Goal: Task Accomplishment & Management: Use online tool/utility

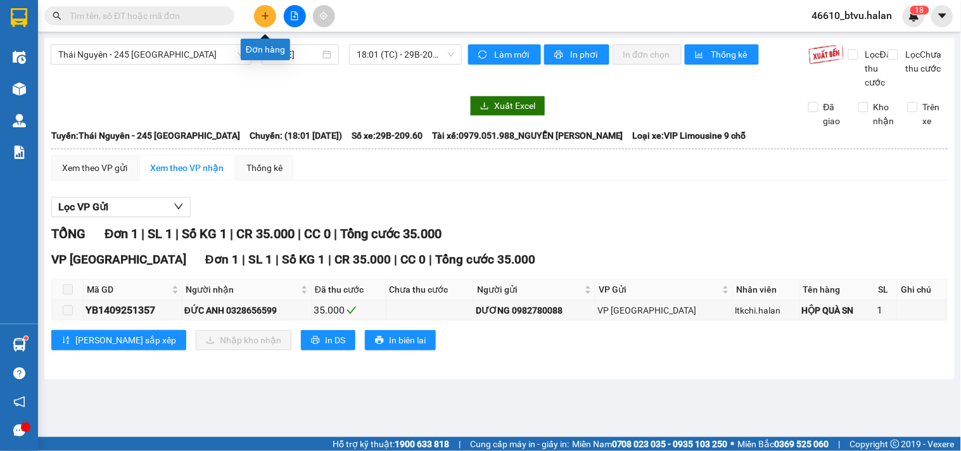
click at [266, 13] on icon "plus" at bounding box center [265, 15] width 9 height 9
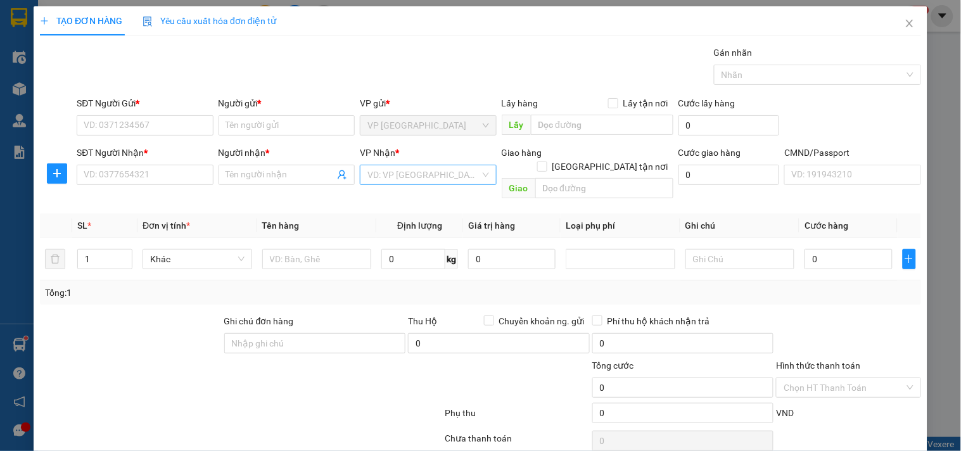
click at [414, 182] on input "search" at bounding box center [423, 174] width 112 height 19
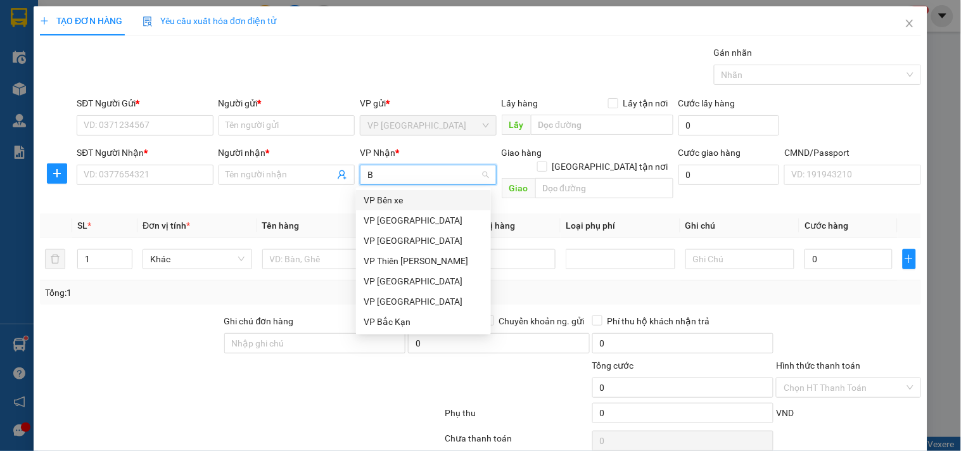
type input "BS"
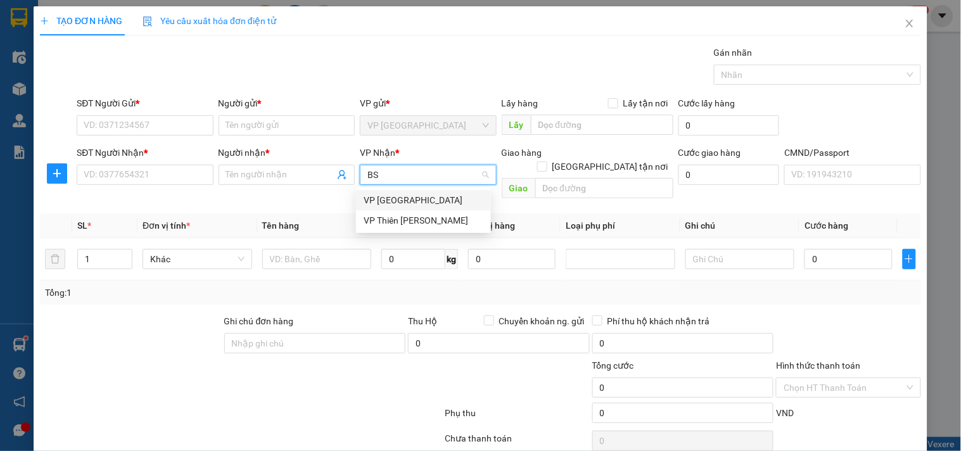
click at [410, 196] on div "VP [GEOGRAPHIC_DATA]" at bounding box center [423, 200] width 120 height 14
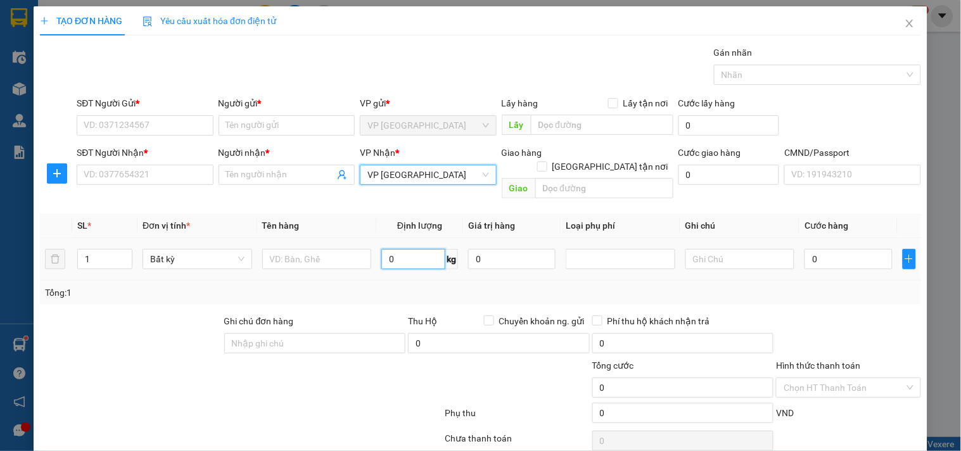
click at [396, 250] on input "0" at bounding box center [413, 259] width 64 height 20
type input "28"
click at [407, 286] on div "Tổng: 1" at bounding box center [480, 293] width 871 height 14
type input "65.000"
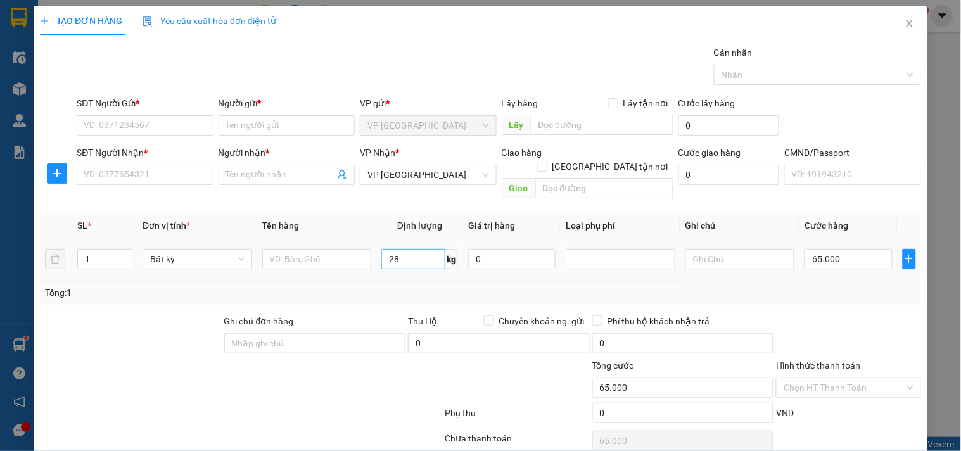
type input "65.000"
click at [906, 30] on span "Close" at bounding box center [909, 23] width 35 height 35
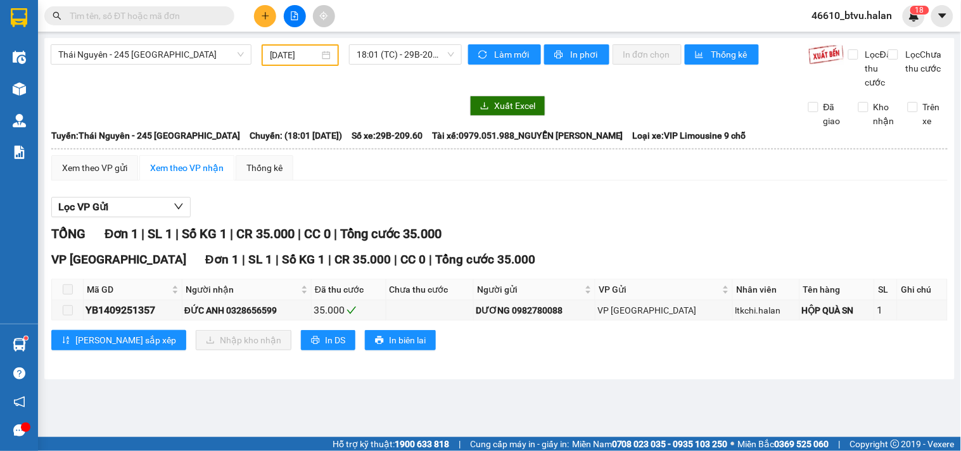
click at [269, 20] on icon "plus" at bounding box center [265, 15] width 9 height 9
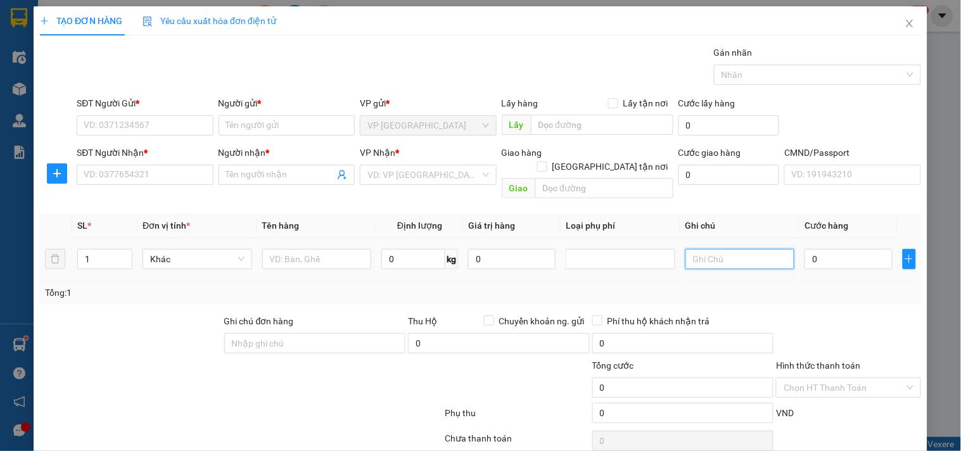
click at [759, 251] on input "text" at bounding box center [740, 259] width 110 height 20
type input "10+27"
click at [125, 254] on icon "up" at bounding box center [125, 256] width 4 height 4
type input "3"
click at [125, 254] on icon "up" at bounding box center [125, 256] width 4 height 4
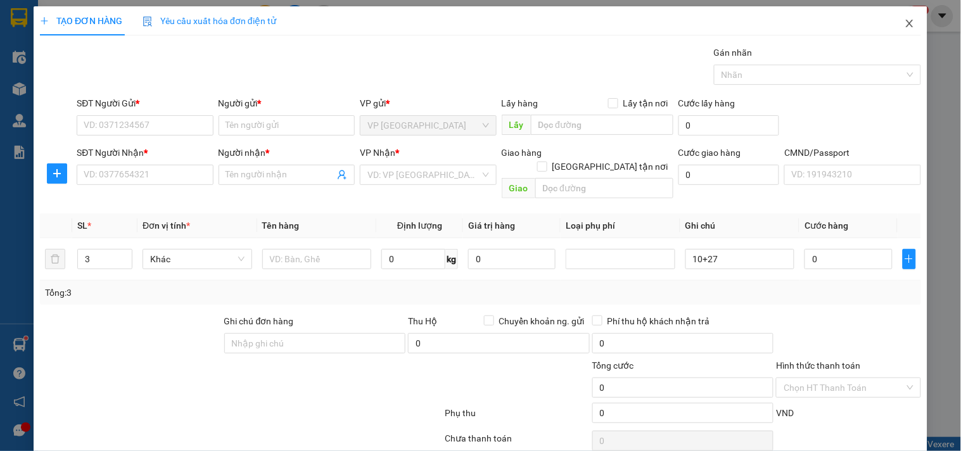
click at [908, 15] on span "Close" at bounding box center [909, 23] width 35 height 35
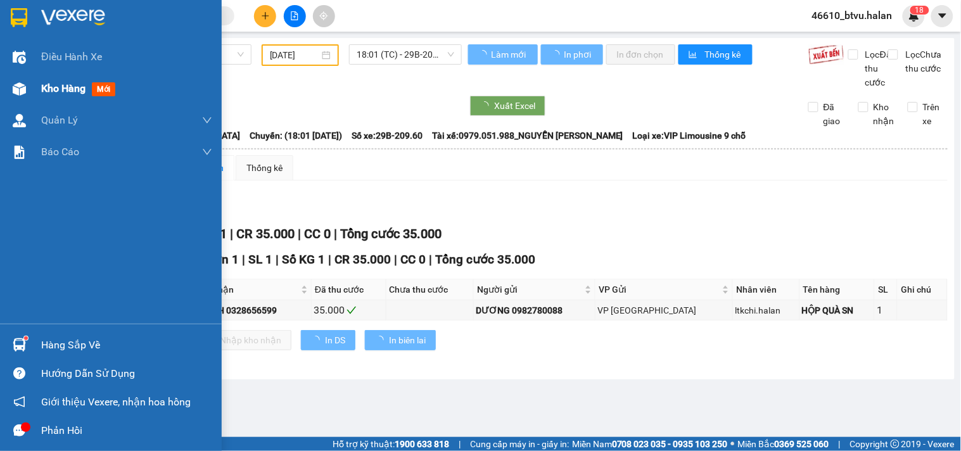
click at [14, 96] on div at bounding box center [19, 89] width 22 height 22
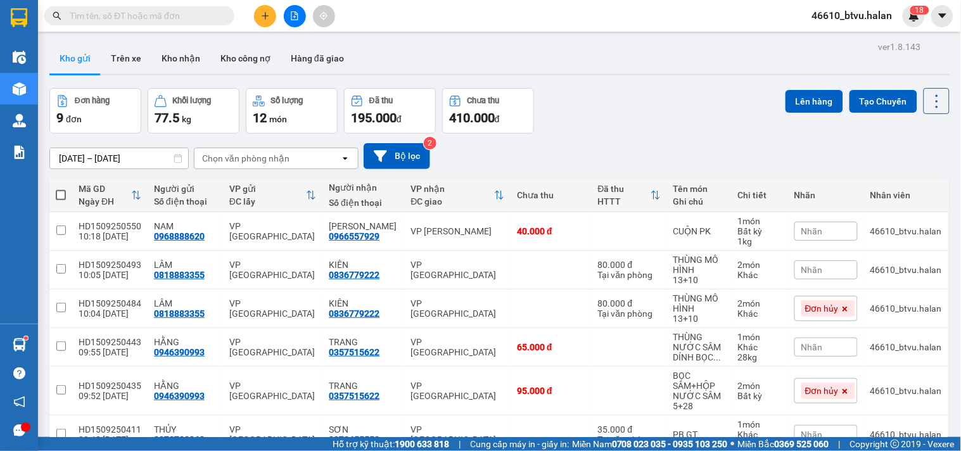
click at [59, 197] on span at bounding box center [61, 195] width 10 height 10
click at [61, 189] on input "checkbox" at bounding box center [61, 189] width 0 height 0
checkbox input "true"
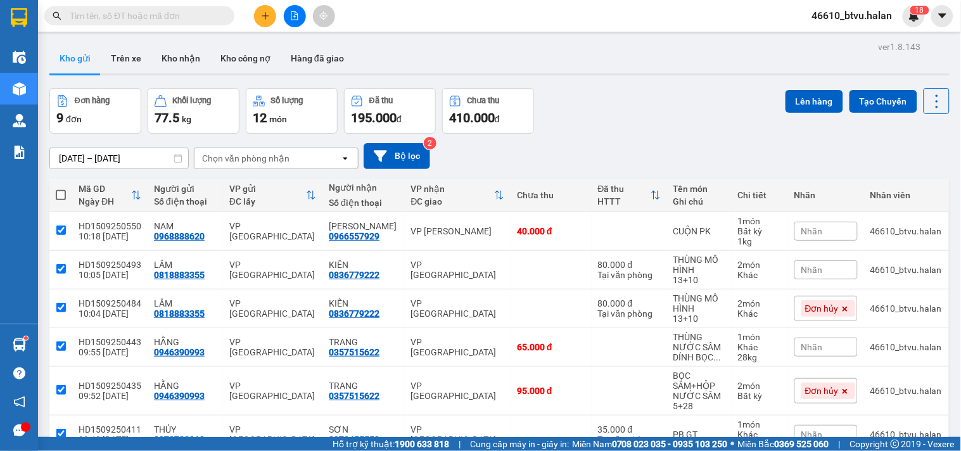
checkbox input "true"
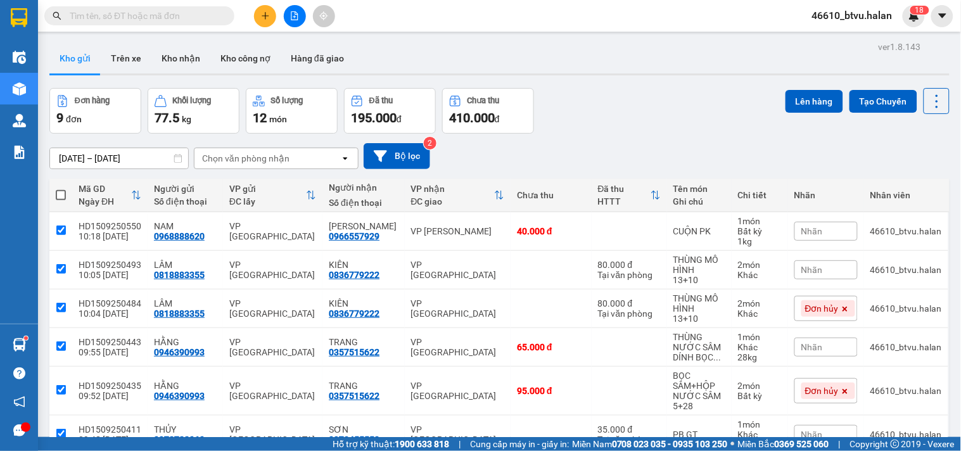
checkbox input "true"
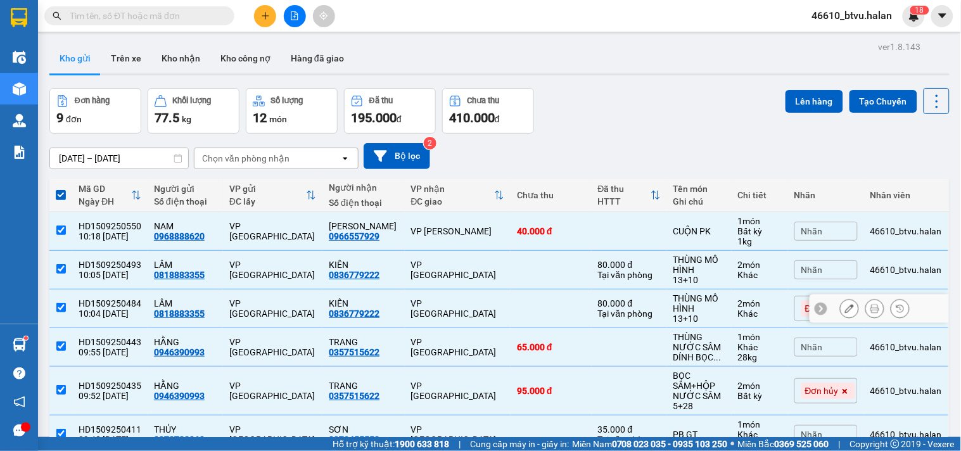
drag, startPoint x: 666, startPoint y: 303, endPoint x: 682, endPoint y: 351, distance: 50.9
click at [673, 304] on div "THÙNG MÔ HÌNH" at bounding box center [699, 303] width 52 height 20
checkbox input "false"
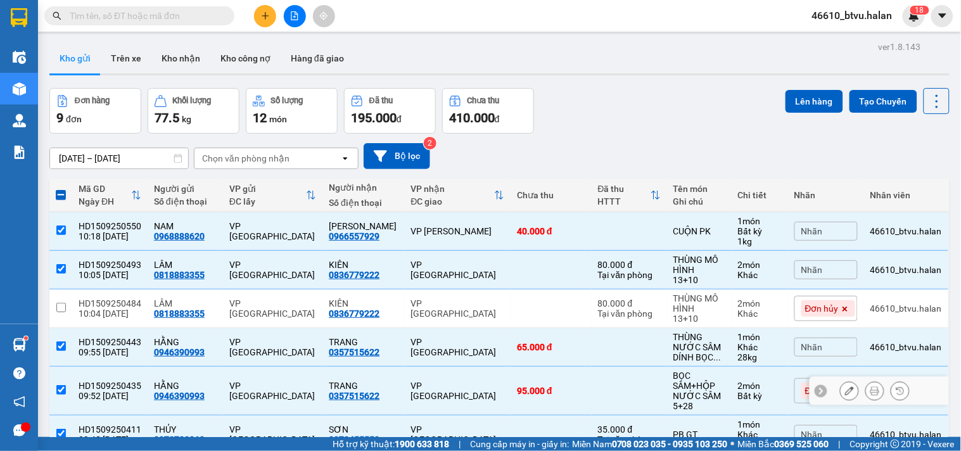
click at [687, 388] on div "BỌC SÂM+HỘP NƯỚC SÂM" at bounding box center [699, 385] width 52 height 30
checkbox input "false"
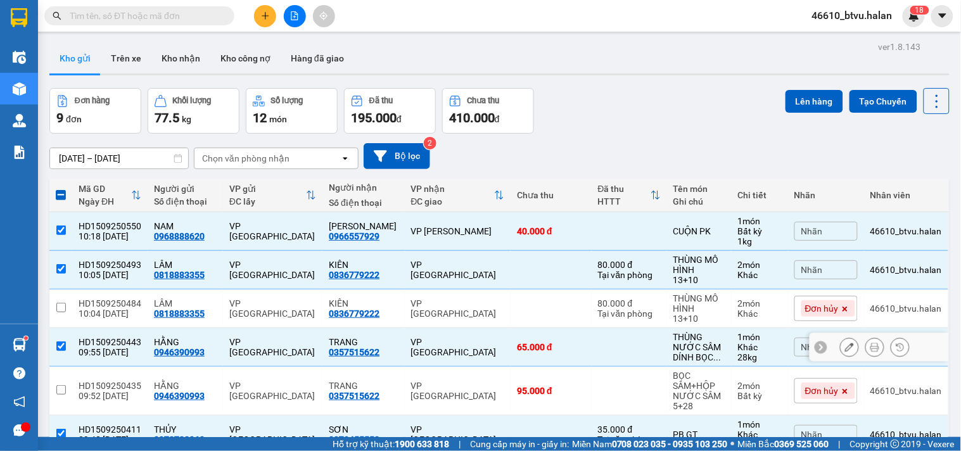
scroll to position [186, 0]
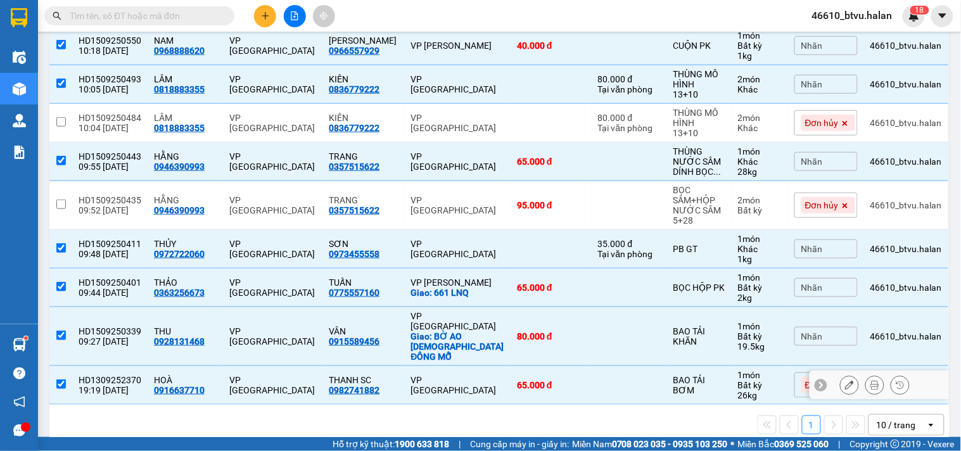
click at [738, 380] on div "Bất kỳ" at bounding box center [760, 385] width 44 height 10
checkbox input "false"
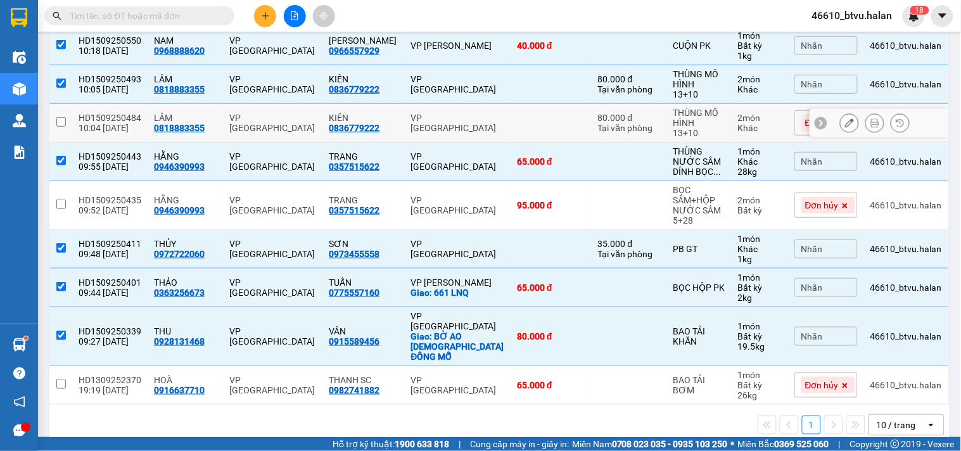
scroll to position [0, 0]
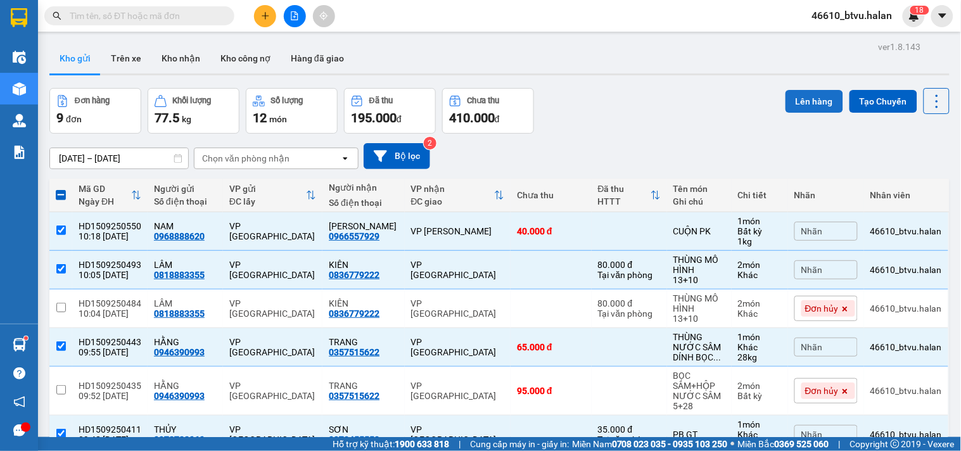
click at [788, 93] on button "Lên hàng" at bounding box center [814, 101] width 58 height 23
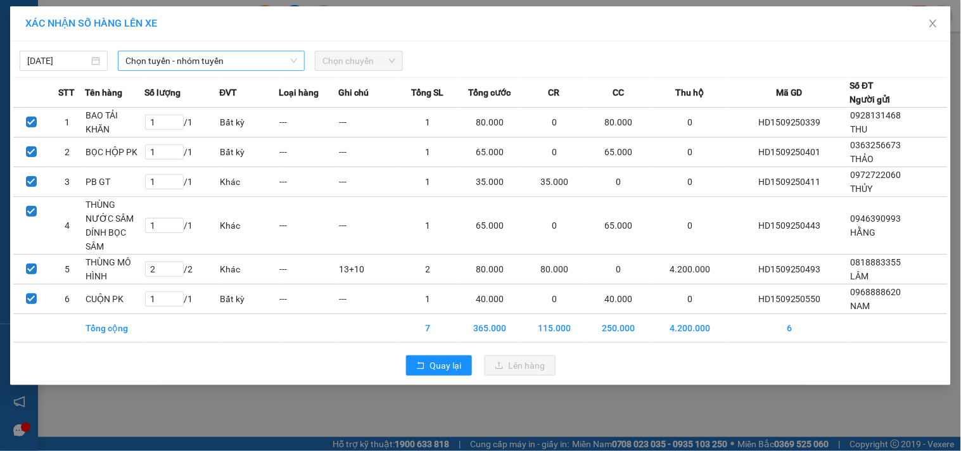
click at [174, 64] on span "Chọn tuyến - nhóm tuyến" at bounding box center [211, 60] width 172 height 19
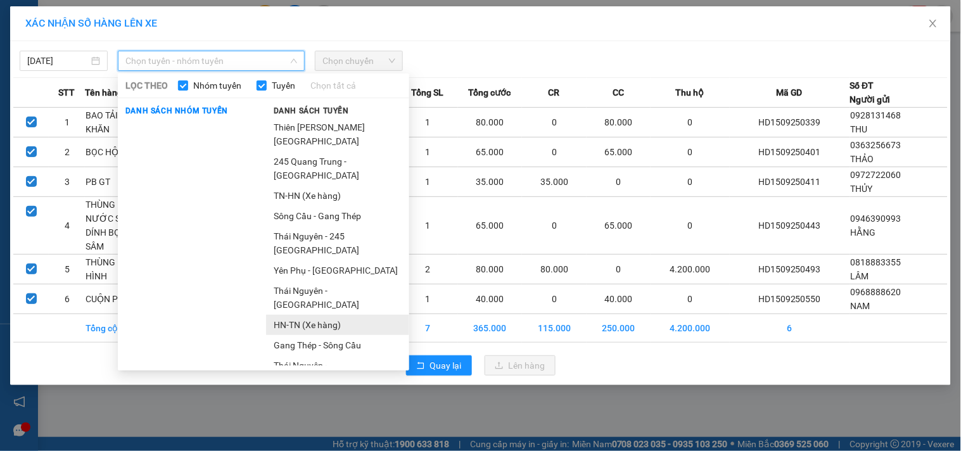
click at [329, 315] on li "HN-TN (Xe hàng)" at bounding box center [337, 325] width 143 height 20
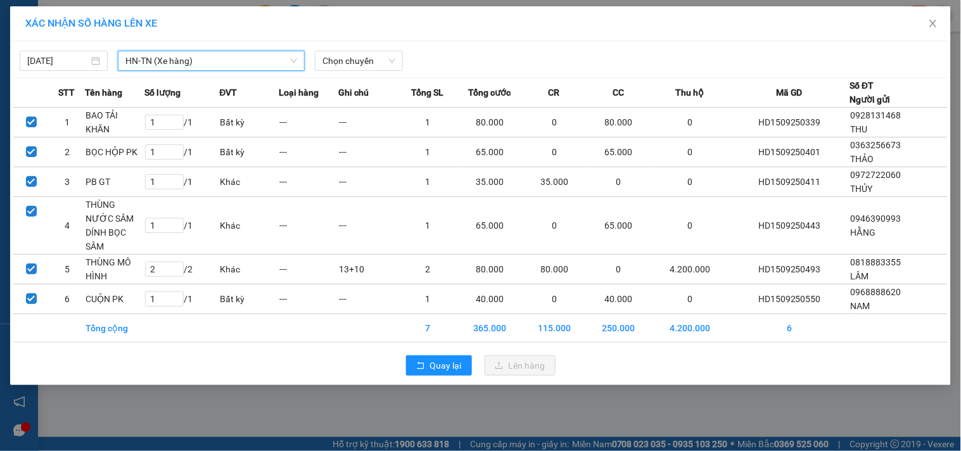
drag, startPoint x: 372, startPoint y: 58, endPoint x: 372, endPoint y: 72, distance: 13.3
click at [372, 61] on span "Chọn chuyến" at bounding box center [358, 60] width 73 height 19
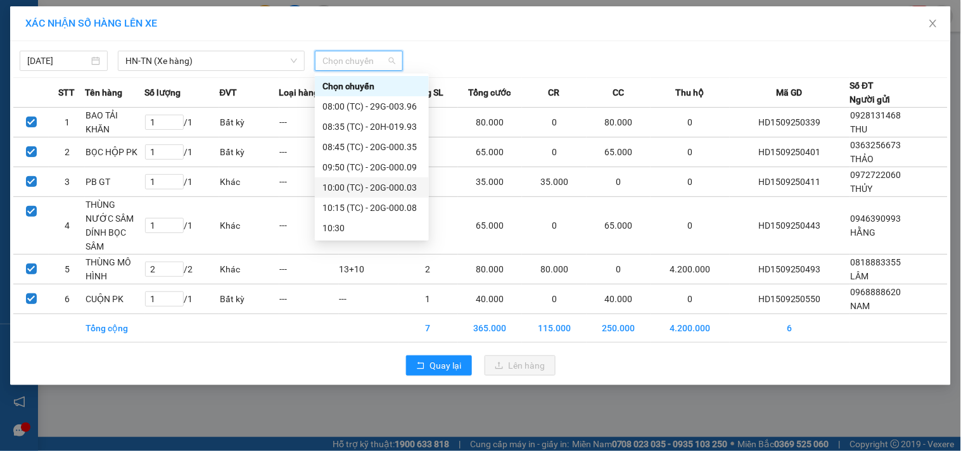
click at [376, 186] on div "10:00 (TC) - 20G-000.03" at bounding box center [371, 187] width 99 height 14
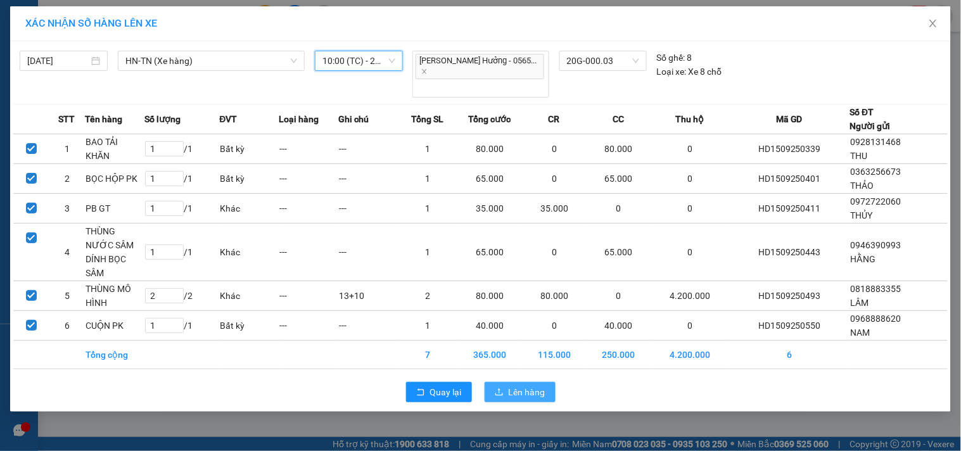
click at [496, 388] on icon "upload" at bounding box center [499, 392] width 9 height 9
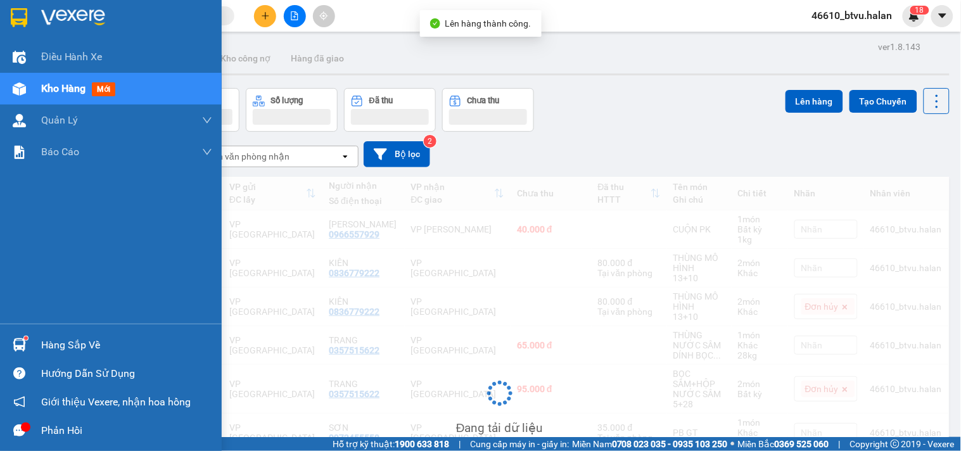
click at [10, 339] on div at bounding box center [19, 345] width 22 height 22
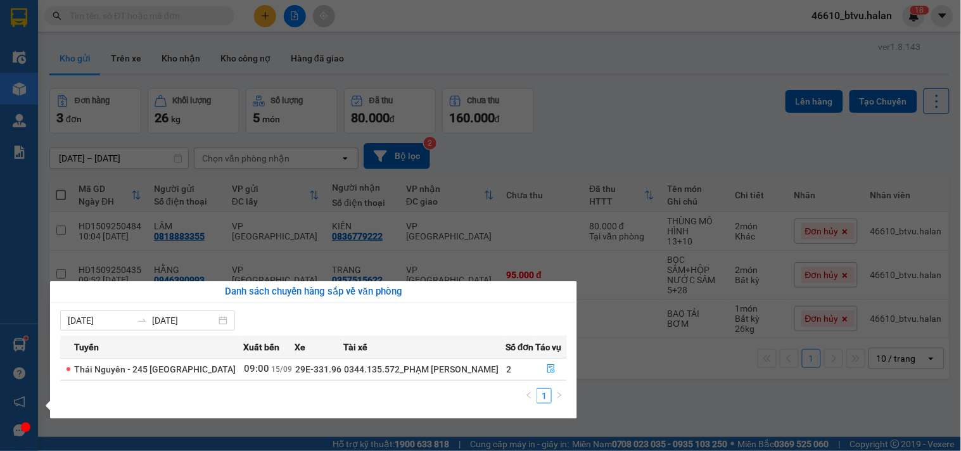
click at [263, 24] on section "Kết quả tìm kiếm ( 0 ) Bộ lọc No Data 46610_btvu.halan 1 8 Điều hành xe Kho hàn…" at bounding box center [480, 225] width 961 height 451
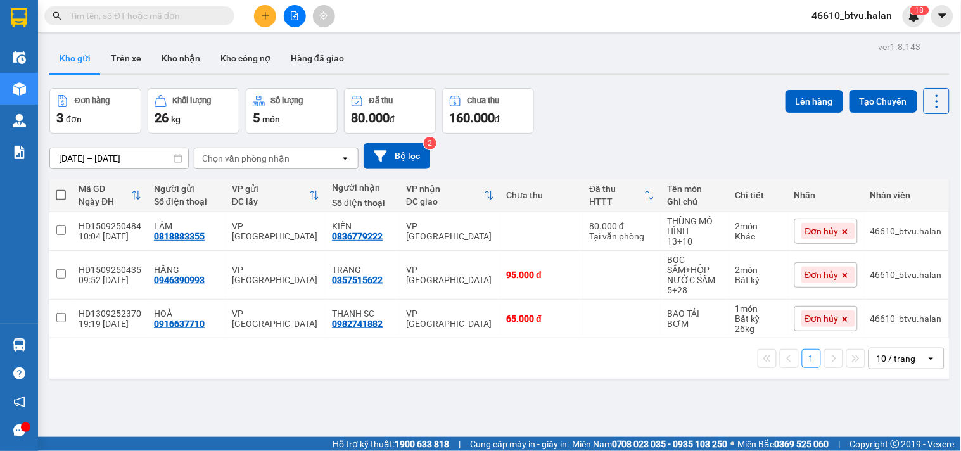
click at [265, 19] on icon "plus" at bounding box center [265, 15] width 1 height 7
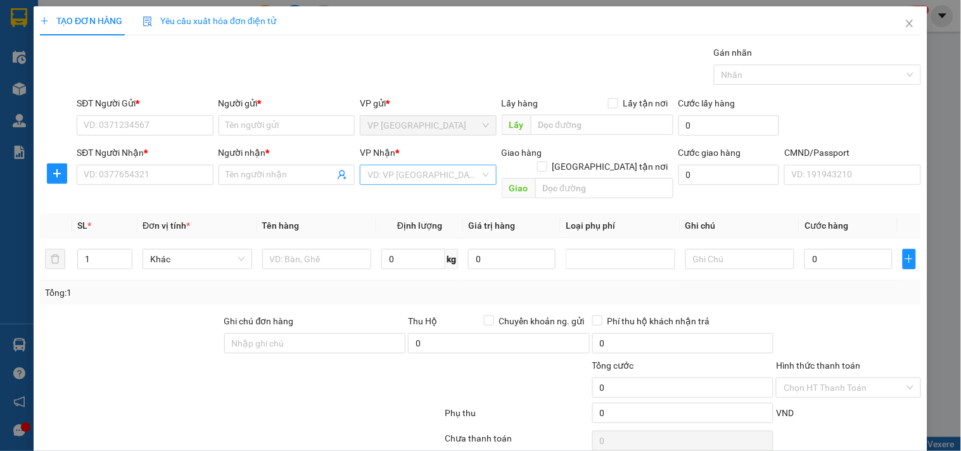
click at [412, 173] on input "search" at bounding box center [423, 174] width 112 height 19
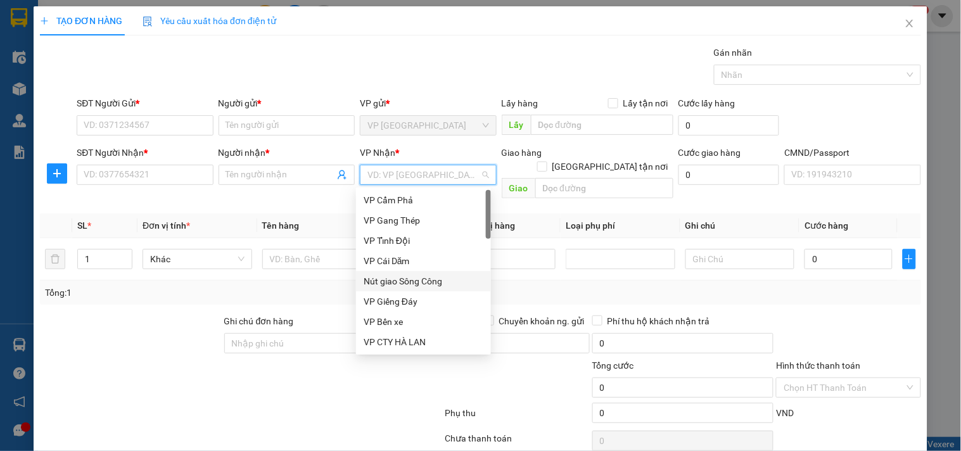
drag, startPoint x: 559, startPoint y: 281, endPoint x: 479, endPoint y: 271, distance: 80.4
click at [553, 286] on div "Tổng: 1" at bounding box center [480, 293] width 871 height 14
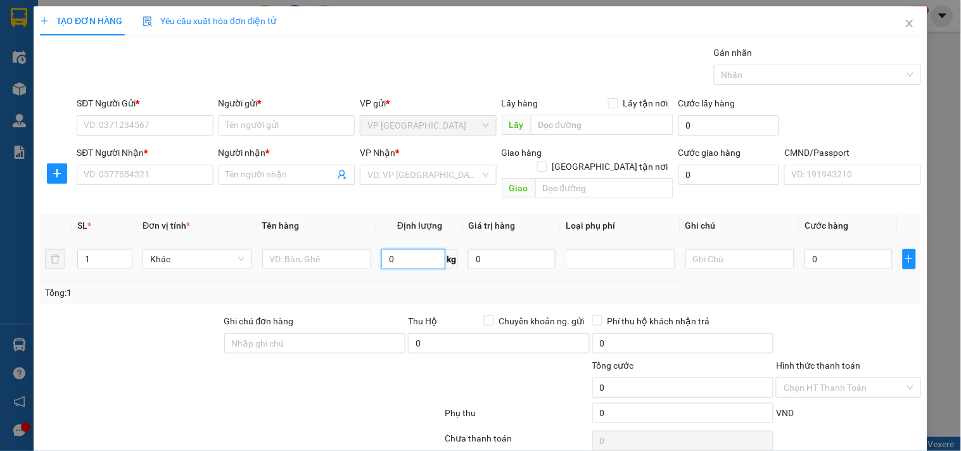
click at [416, 249] on input "0" at bounding box center [413, 259] width 64 height 20
click at [412, 177] on input "search" at bounding box center [423, 174] width 112 height 19
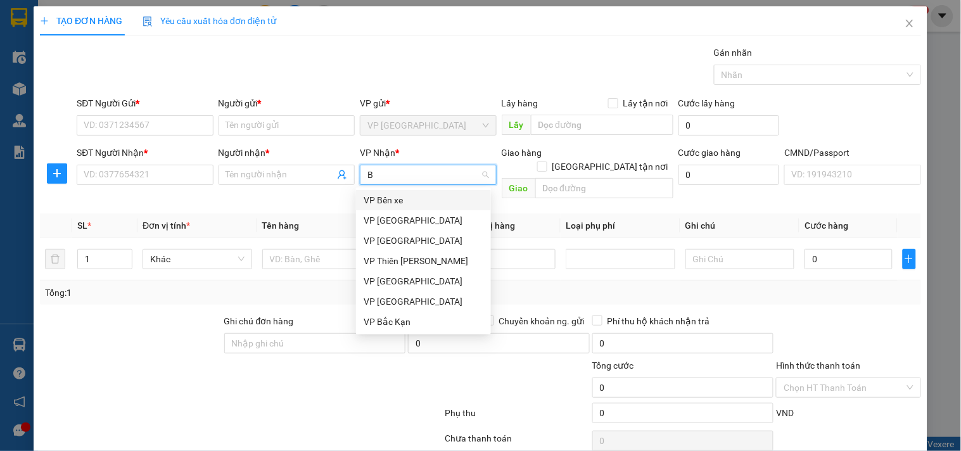
type input "BX"
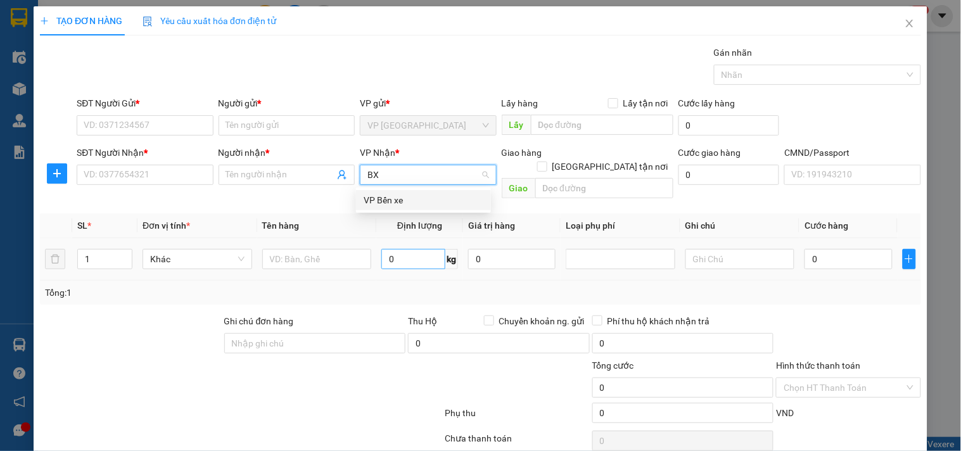
click at [410, 195] on div "VP Bến xe" at bounding box center [423, 200] width 120 height 14
click at [407, 249] on input "0" at bounding box center [413, 259] width 64 height 20
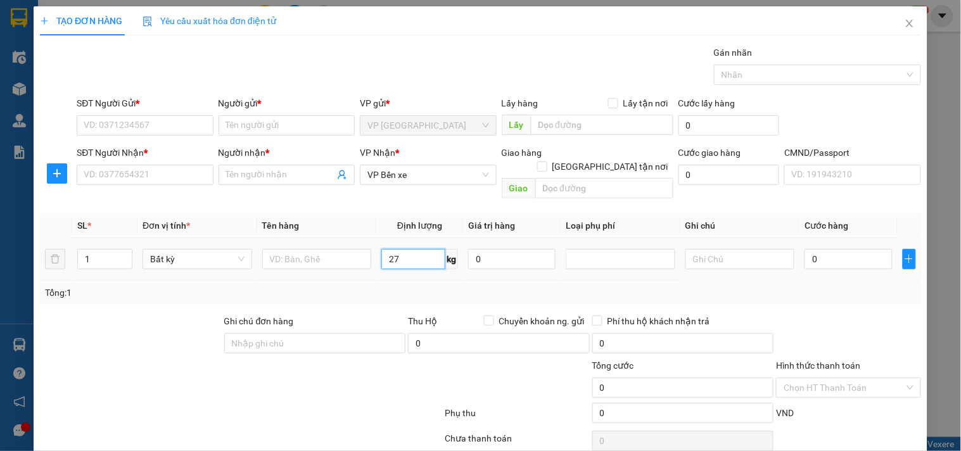
type input "27"
click at [410, 281] on div "Tổng: 1" at bounding box center [480, 293] width 881 height 24
type input "65.000"
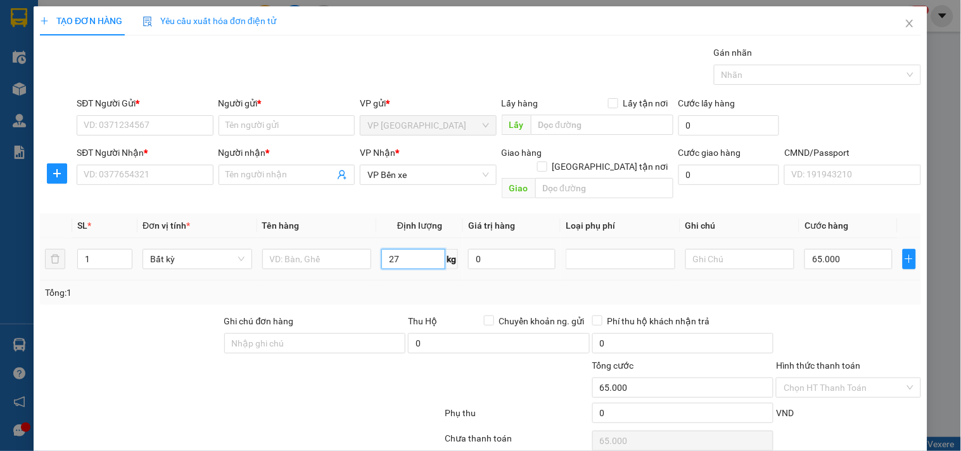
click at [413, 250] on input "27" at bounding box center [413, 259] width 64 height 20
type input "0"
click at [904, 28] on icon "close" at bounding box center [909, 23] width 10 height 10
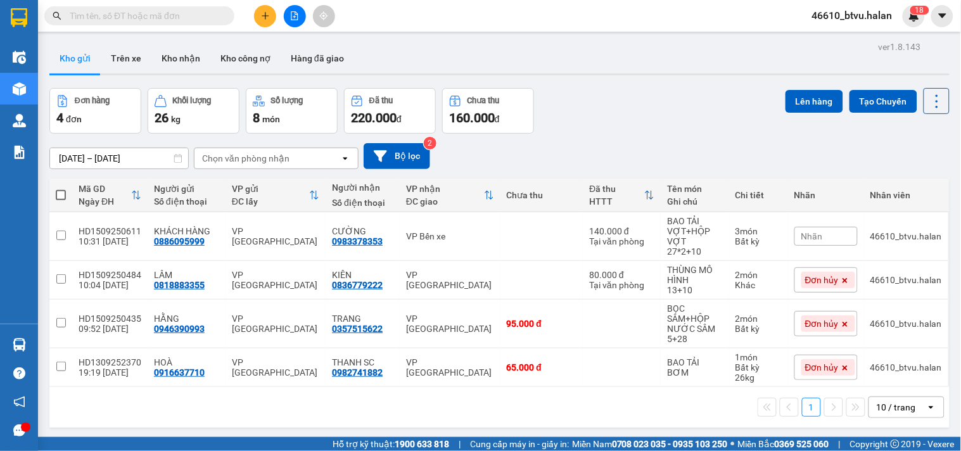
click at [65, 193] on span at bounding box center [61, 195] width 10 height 10
click at [61, 189] on input "checkbox" at bounding box center [61, 189] width 0 height 0
checkbox input "true"
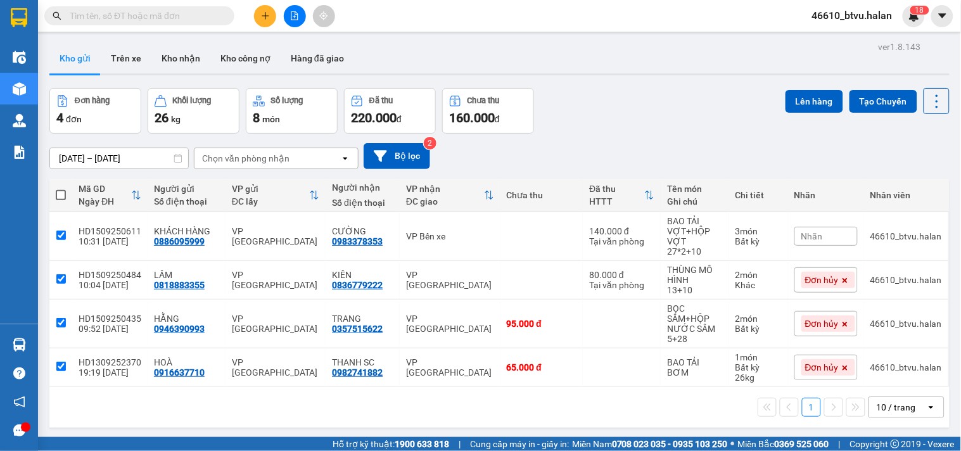
checkbox input "true"
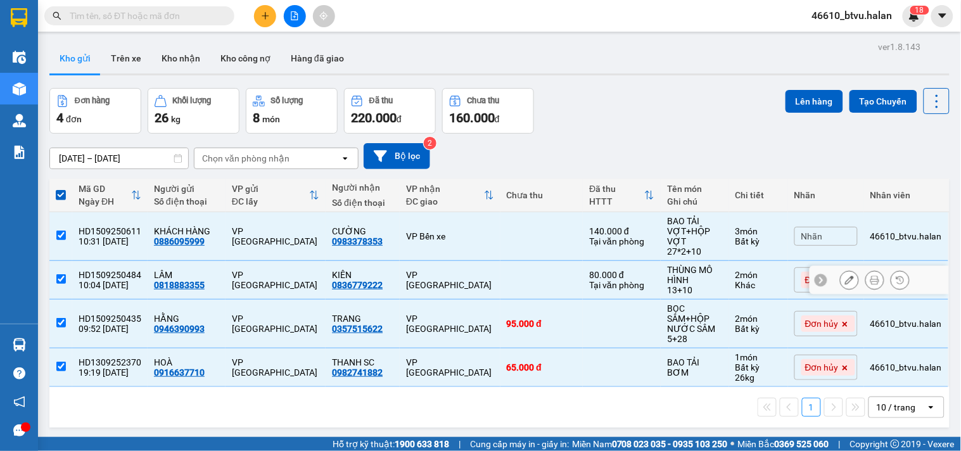
drag, startPoint x: 640, startPoint y: 289, endPoint x: 661, endPoint y: 338, distance: 53.3
click at [640, 294] on td "80.000 đ Tại văn phòng" at bounding box center [622, 280] width 78 height 39
checkbox input "false"
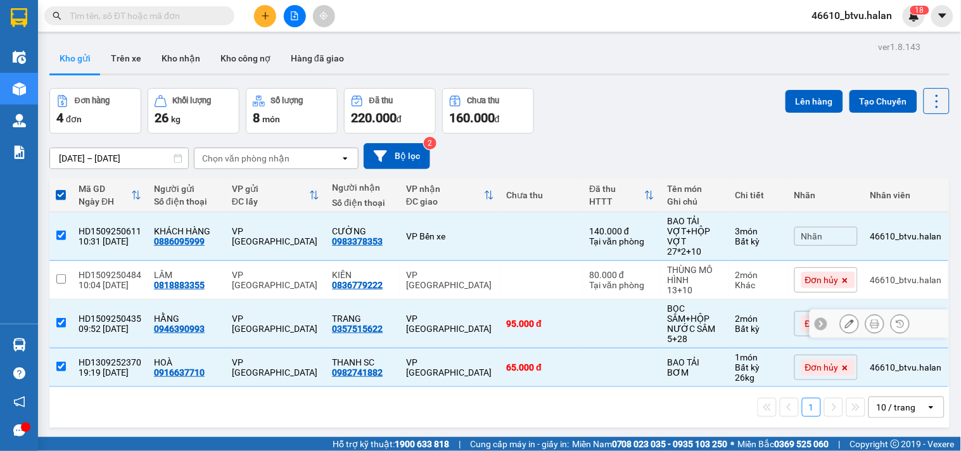
drag, startPoint x: 661, startPoint y: 339, endPoint x: 663, endPoint y: 352, distance: 13.4
click at [667, 342] on div "5+28" at bounding box center [694, 339] width 55 height 10
checkbox input "false"
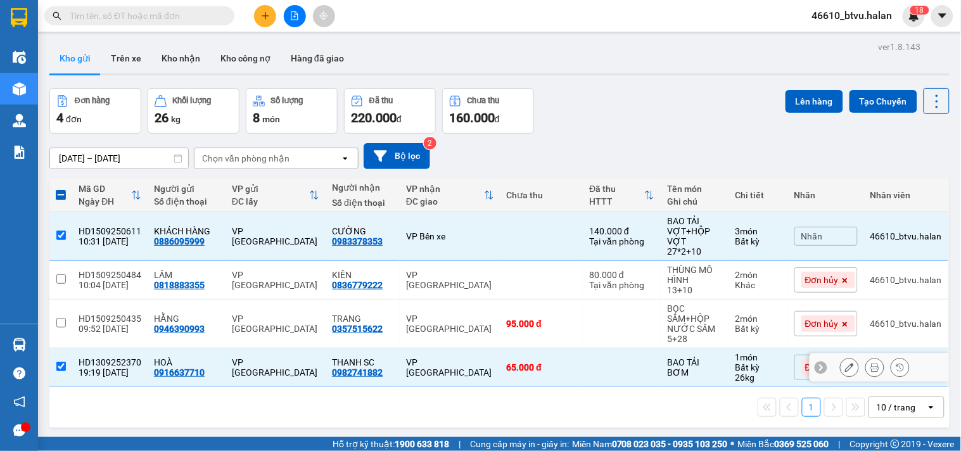
click at [667, 370] on div "BAO TẢI BƠM" at bounding box center [694, 367] width 55 height 20
checkbox input "false"
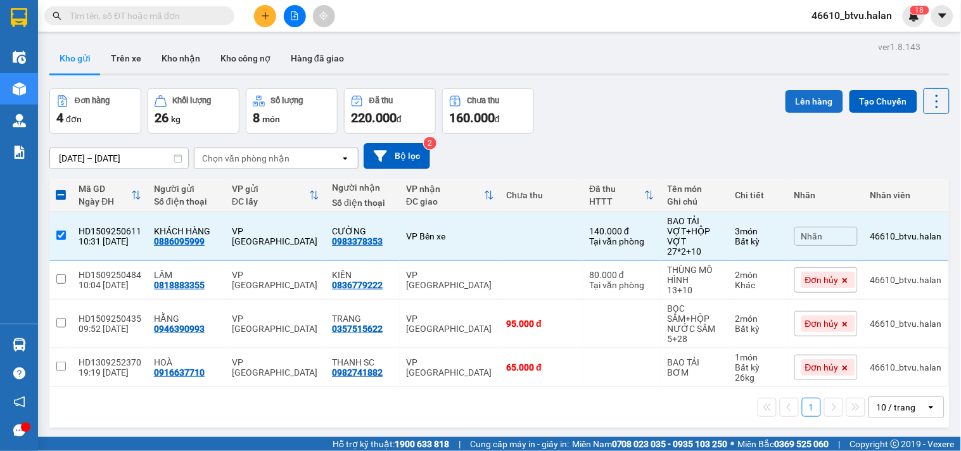
click at [799, 102] on button "Lên hàng" at bounding box center [814, 101] width 58 height 23
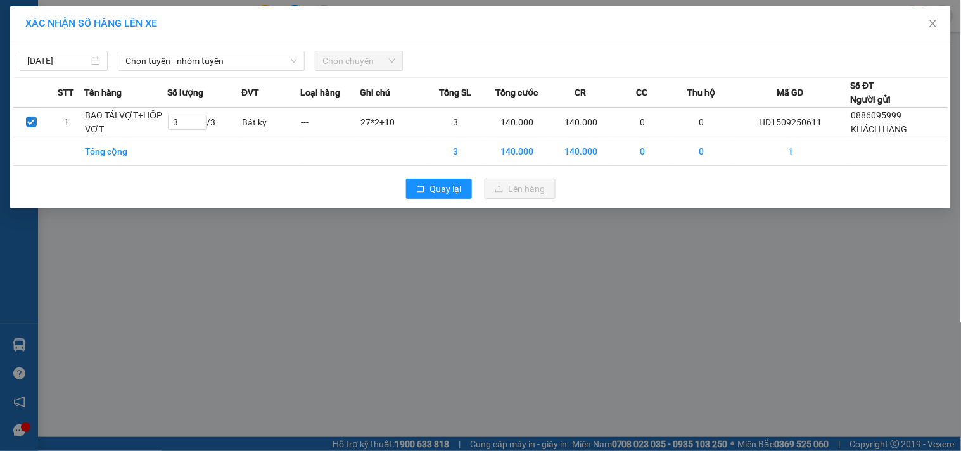
click at [186, 49] on div "[DATE] Chọn tuyến - nhóm tuyến Chọn chuyến" at bounding box center [480, 57] width 934 height 27
click at [194, 58] on span "Chọn tuyến - nhóm tuyến" at bounding box center [211, 60] width 172 height 19
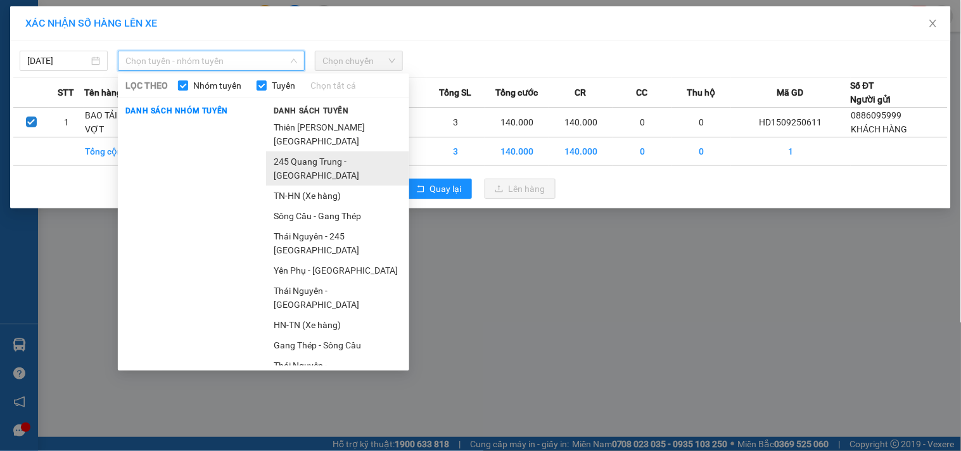
drag, startPoint x: 312, startPoint y: 173, endPoint x: 351, endPoint y: 102, distance: 81.4
click at [312, 172] on li "245 Quang Trung - [GEOGRAPHIC_DATA]" at bounding box center [337, 168] width 143 height 34
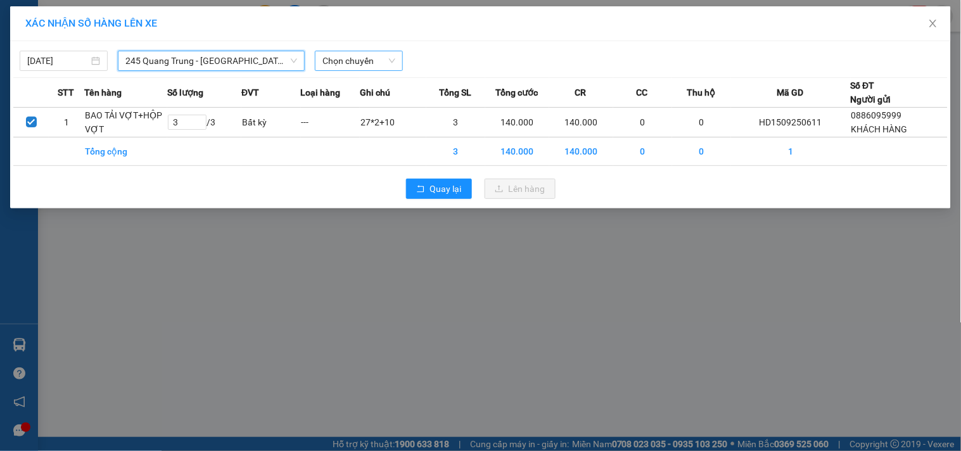
click at [349, 51] on span "Chọn chuyến" at bounding box center [358, 60] width 73 height 19
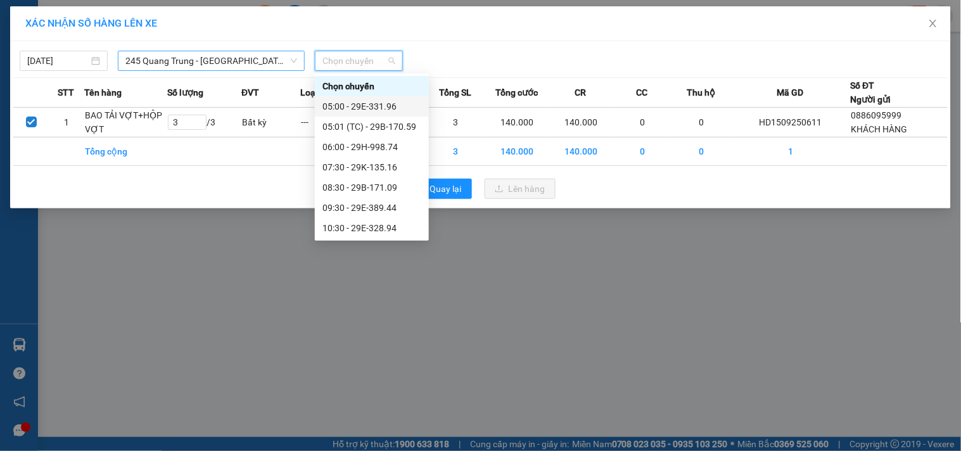
click at [243, 58] on span "245 Quang Trung - [GEOGRAPHIC_DATA]" at bounding box center [211, 60] width 172 height 19
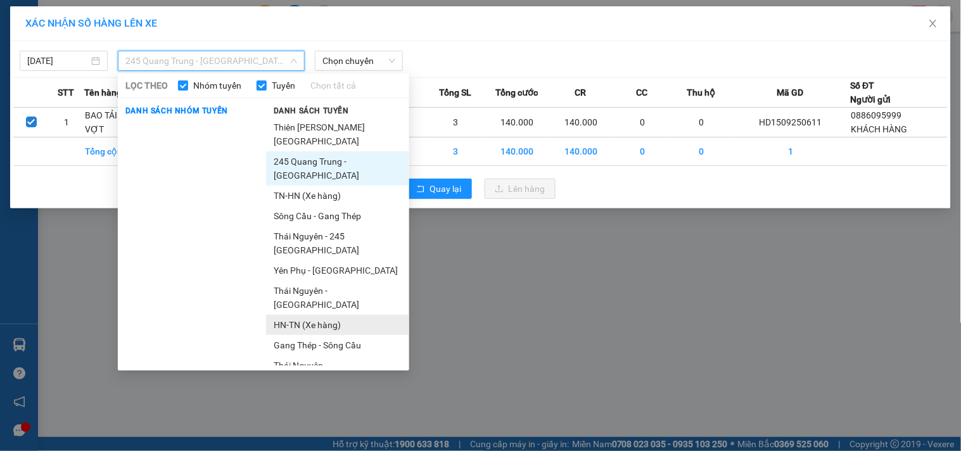
click at [309, 315] on li "HN-TN (Xe hàng)" at bounding box center [337, 325] width 143 height 20
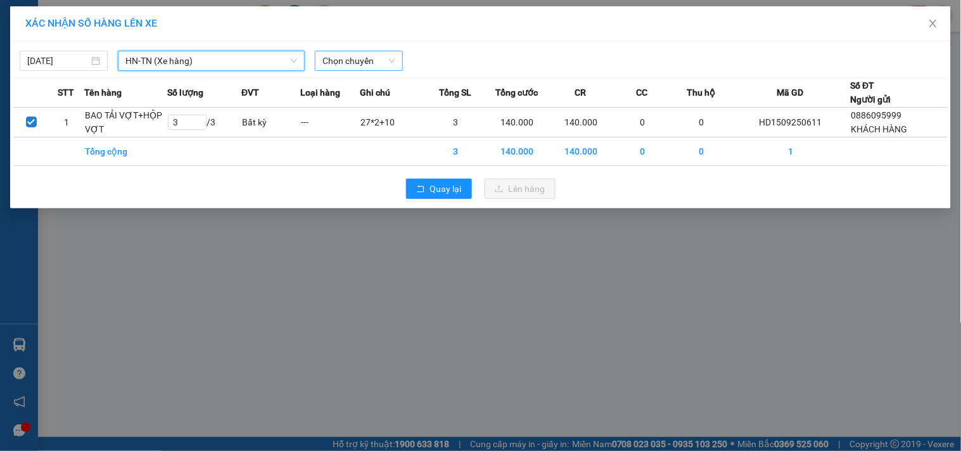
click at [365, 67] on span "Chọn chuyến" at bounding box center [358, 60] width 73 height 19
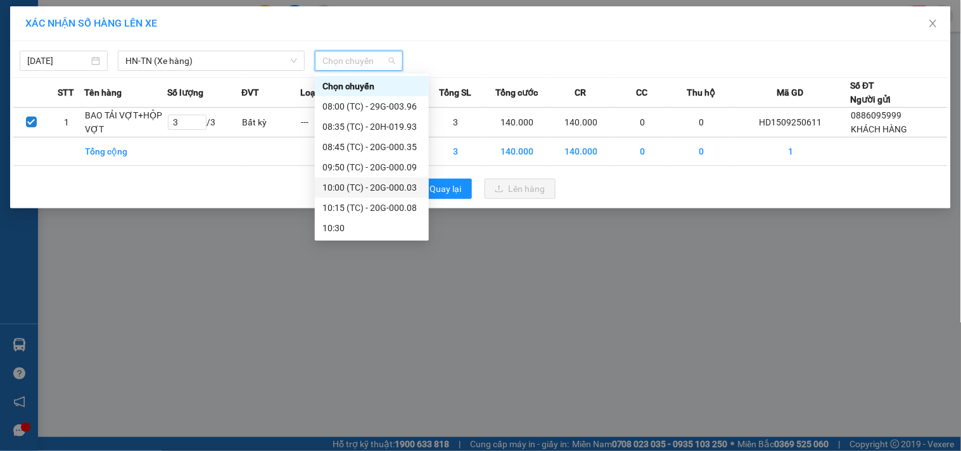
click at [402, 187] on div "10:00 (TC) - 20G-000.03" at bounding box center [371, 187] width 99 height 14
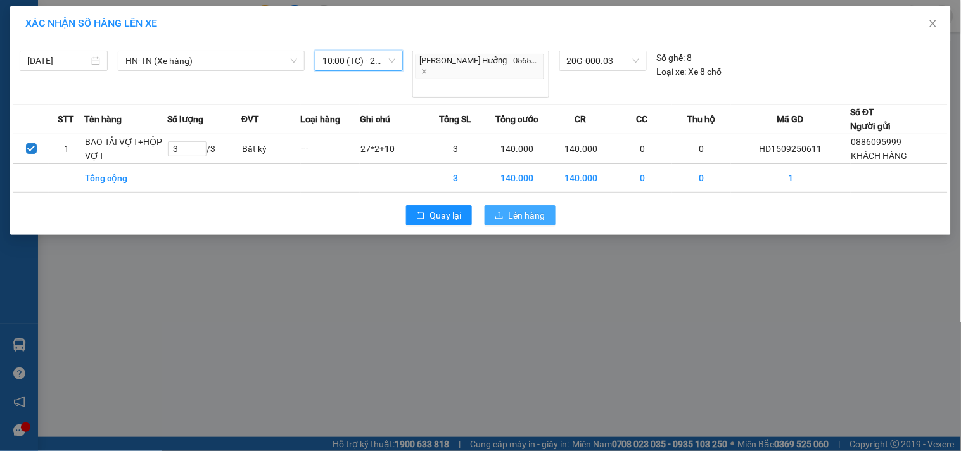
click at [510, 208] on span "Lên hàng" at bounding box center [527, 215] width 37 height 14
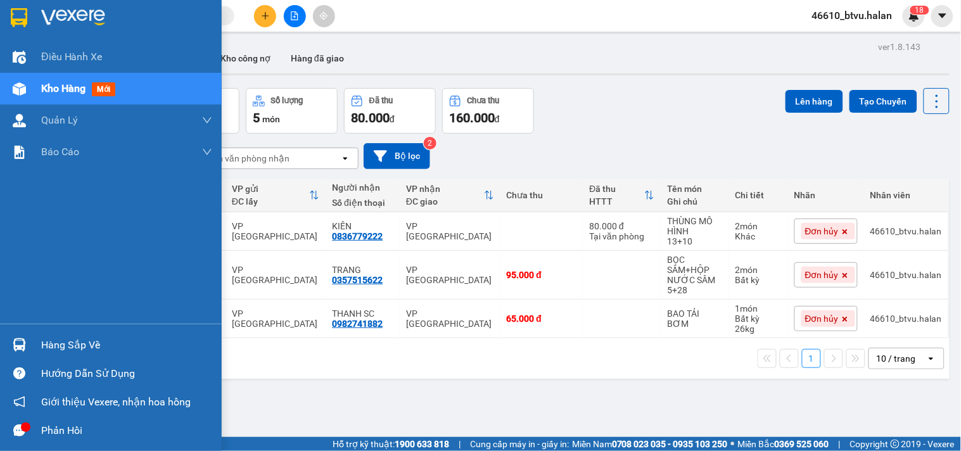
click at [18, 339] on img at bounding box center [19, 344] width 13 height 13
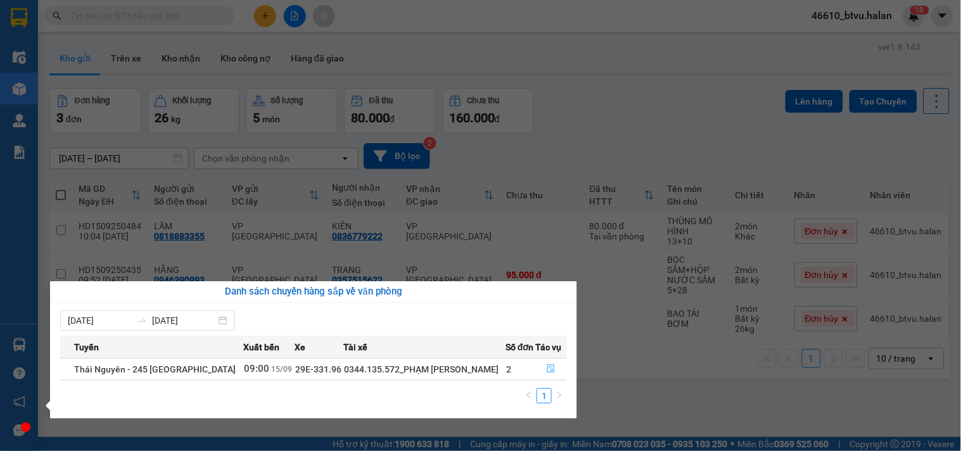
click at [549, 366] on icon "file-done" at bounding box center [551, 368] width 9 height 9
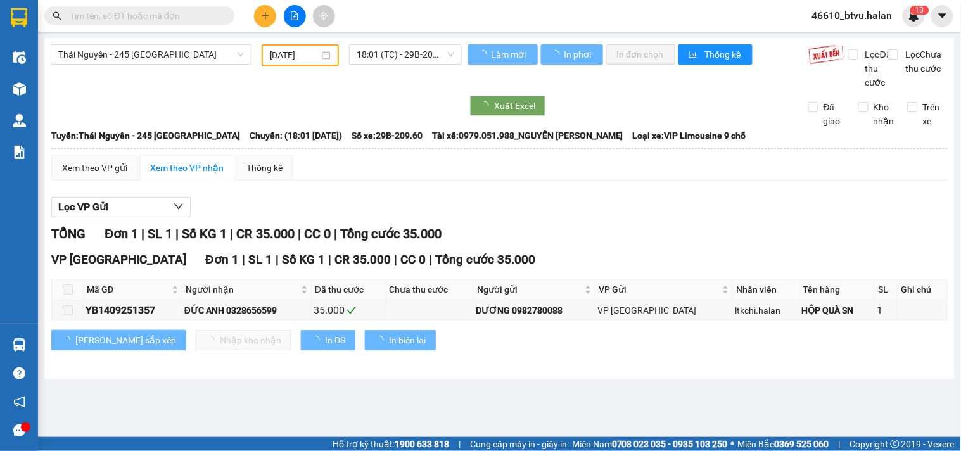
type input "[DATE]"
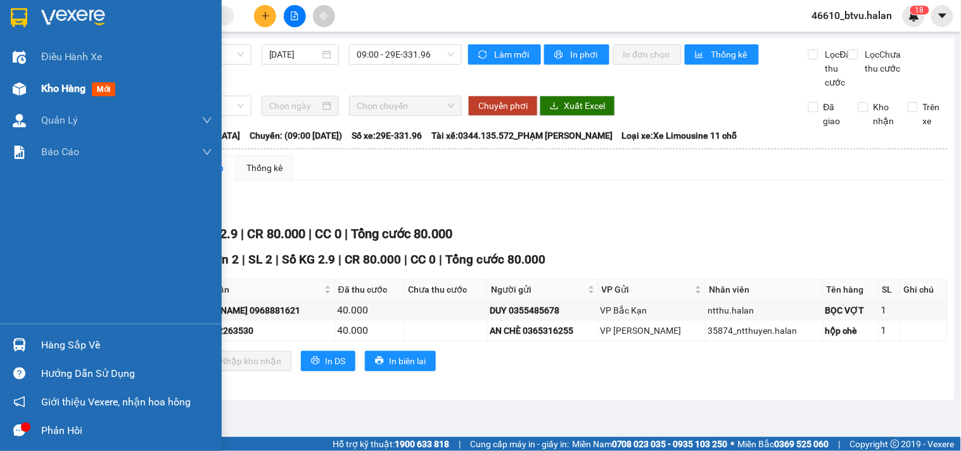
click at [20, 91] on img at bounding box center [19, 88] width 13 height 13
